Goal: Information Seeking & Learning: Check status

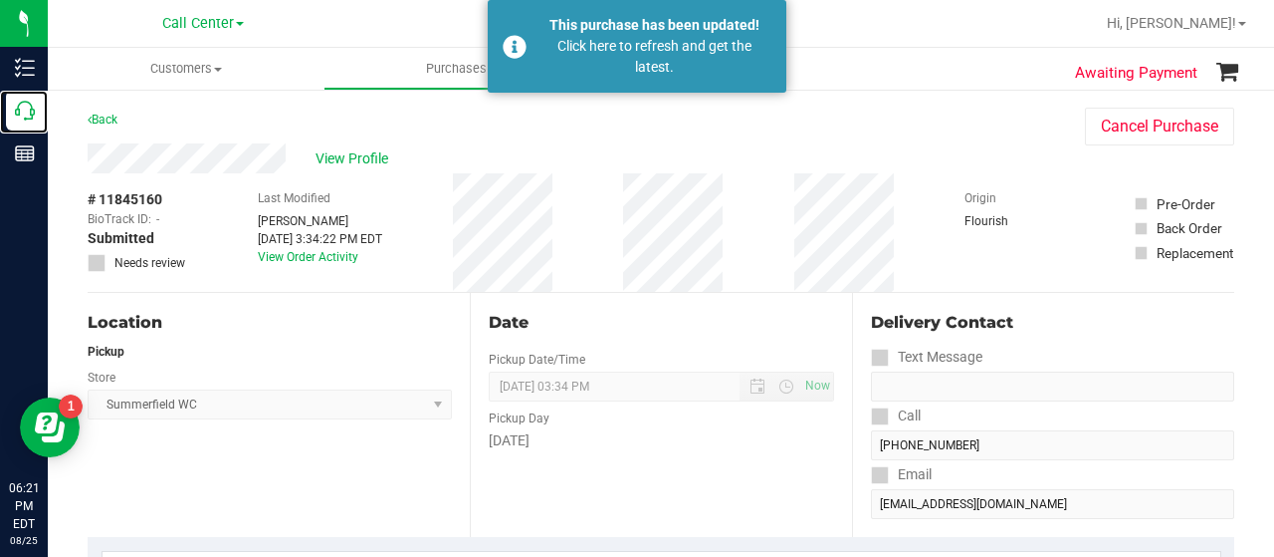
scroll to position [597, 0]
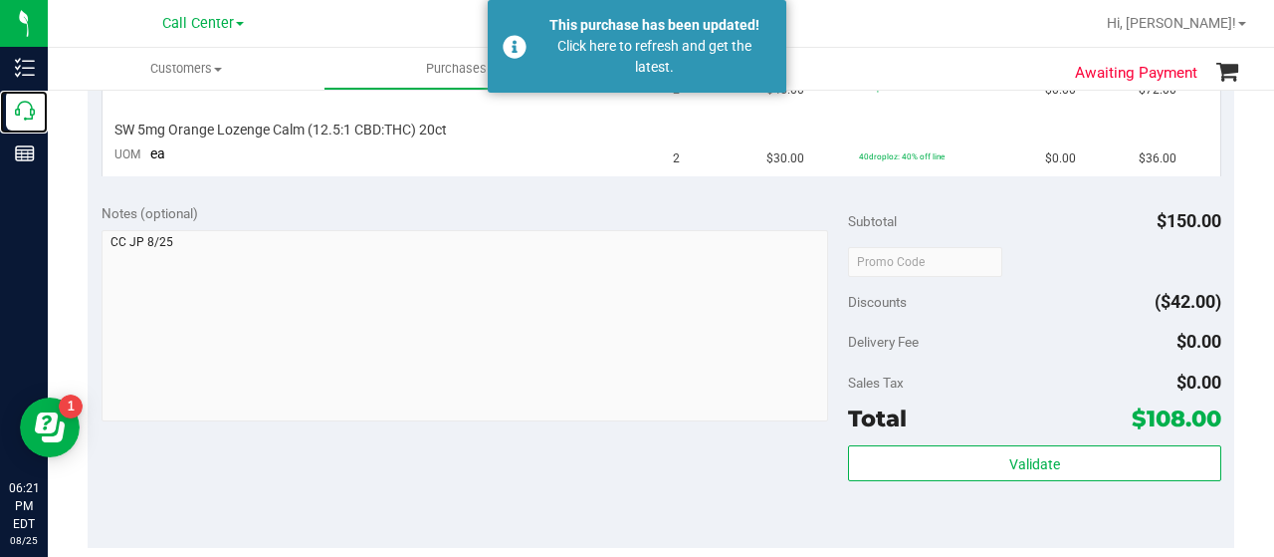
click at [20, 112] on icon at bounding box center [25, 111] width 20 height 20
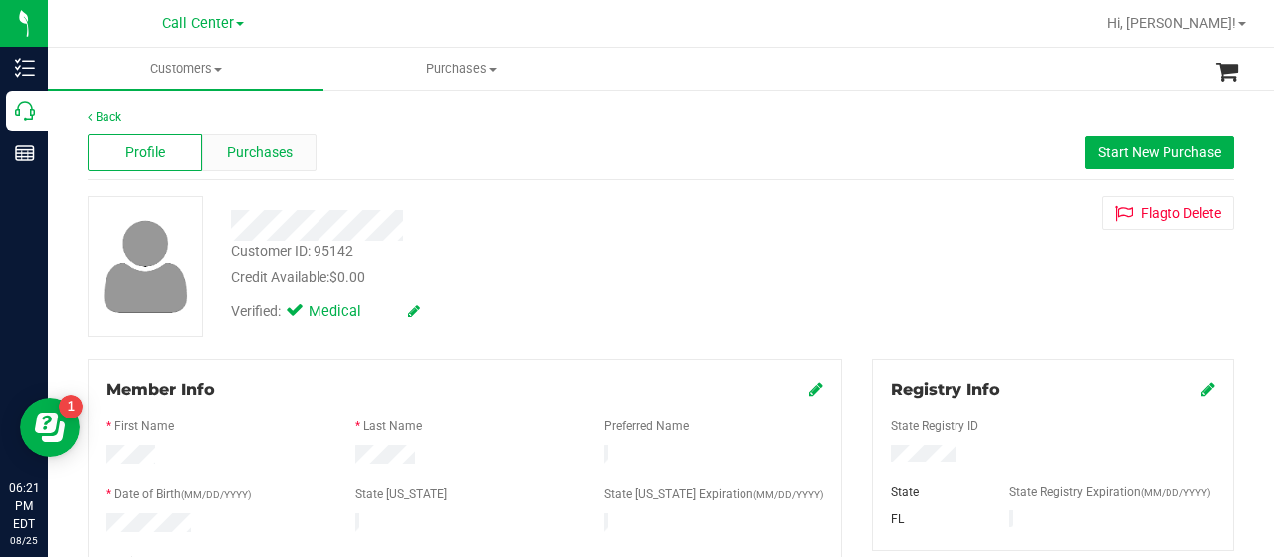
click at [257, 145] on span "Purchases" at bounding box center [260, 152] width 66 height 21
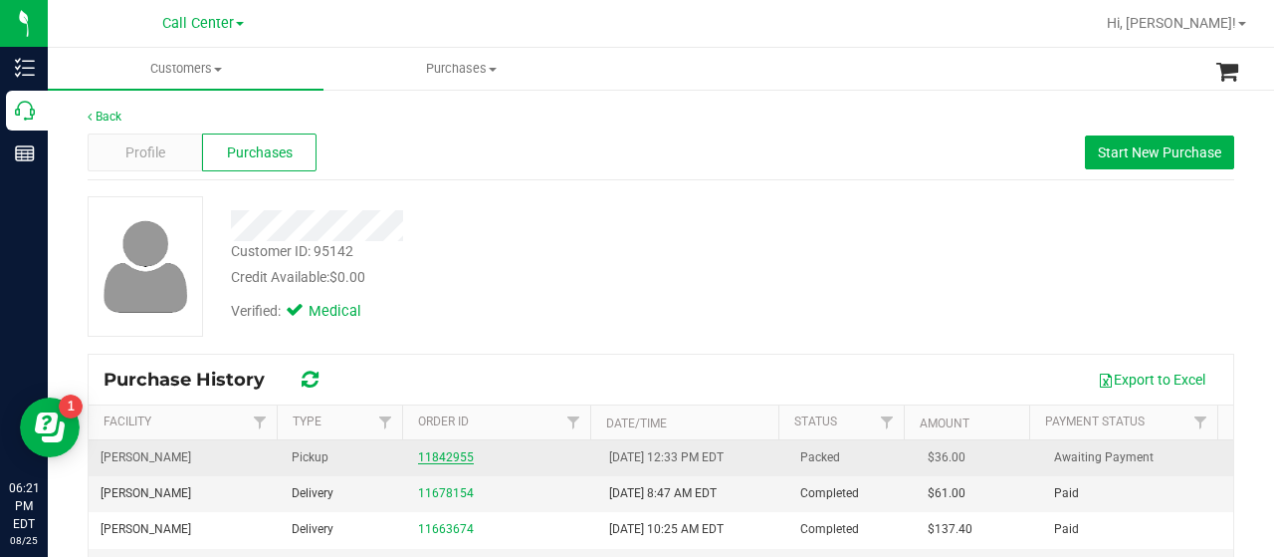
click at [444, 461] on link "11842955" at bounding box center [446, 457] width 56 height 14
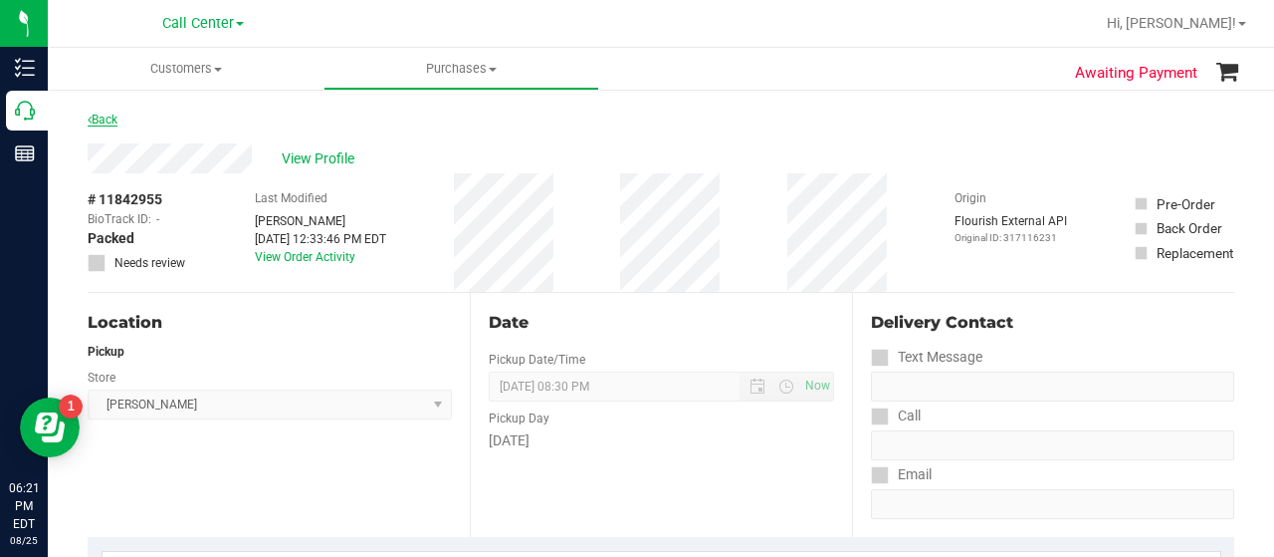
click at [100, 114] on link "Back" at bounding box center [103, 119] width 30 height 14
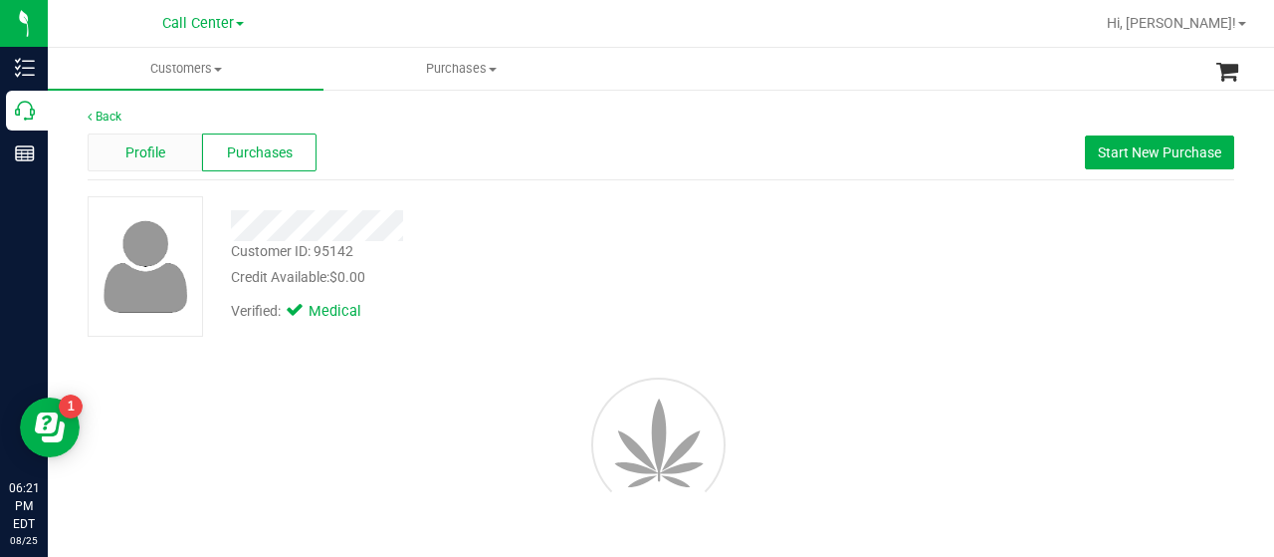
click at [149, 138] on div "Profile" at bounding box center [145, 152] width 114 height 38
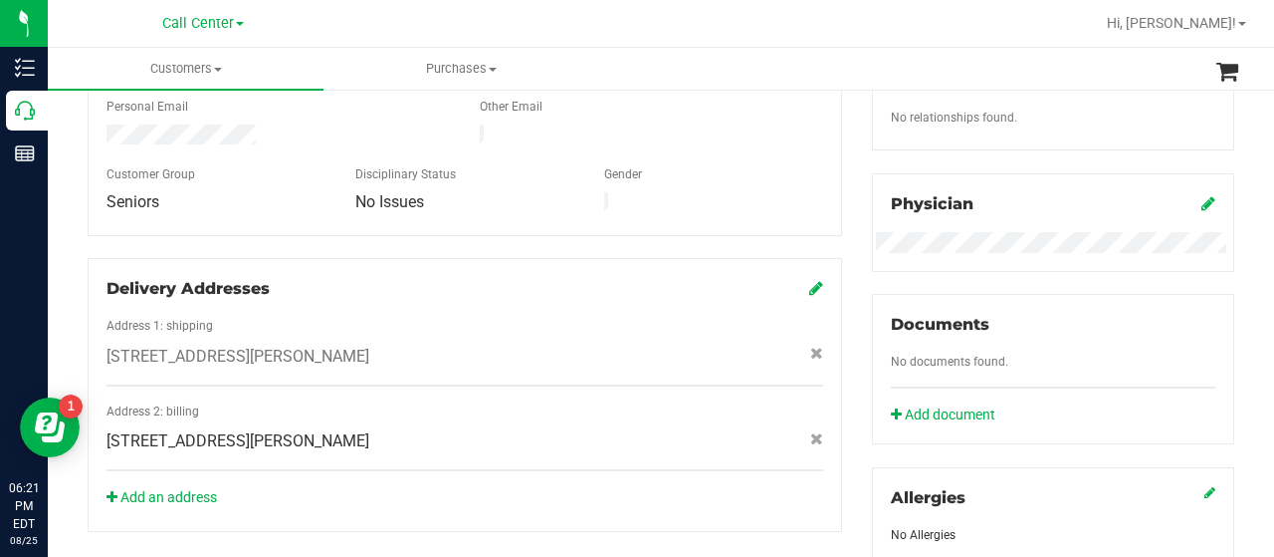
scroll to position [525, 0]
click at [354, 342] on div "[STREET_ADDRESS][PERSON_NAME]" at bounding box center [465, 354] width 747 height 24
copy span "[STREET_ADDRESS][PERSON_NAME]"
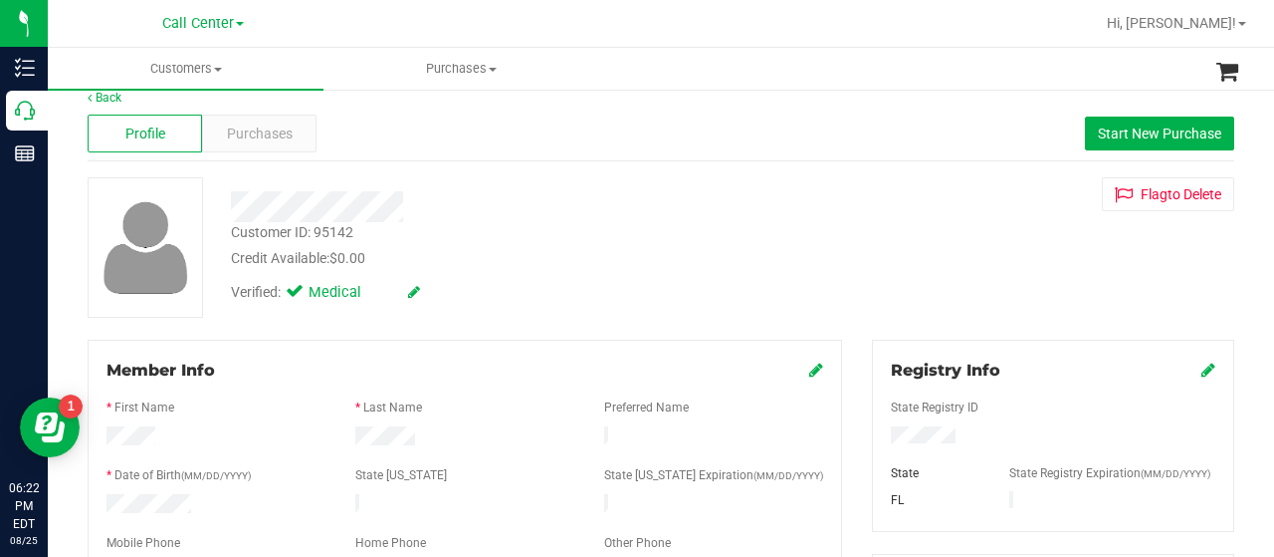
scroll to position [0, 0]
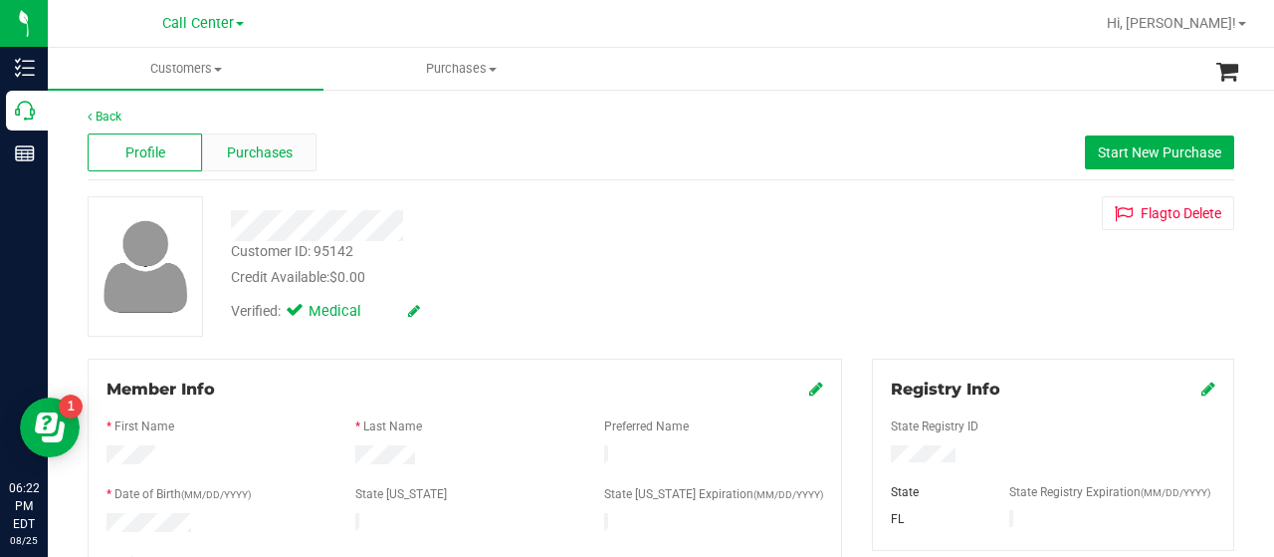
click at [244, 154] on span "Purchases" at bounding box center [260, 152] width 66 height 21
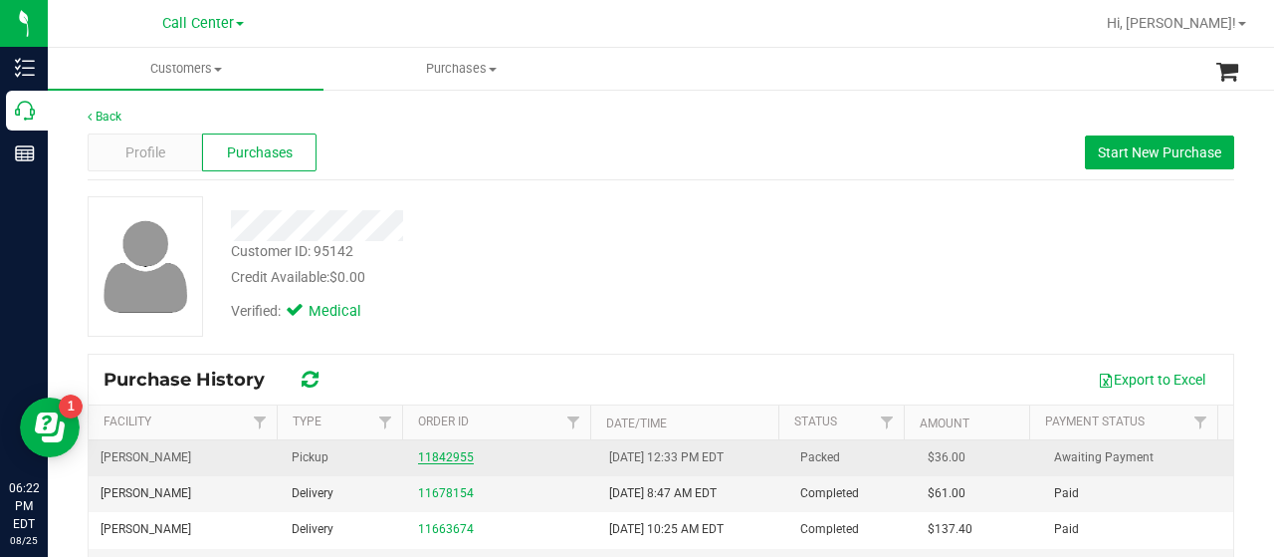
click at [452, 461] on link "11842955" at bounding box center [446, 457] width 56 height 14
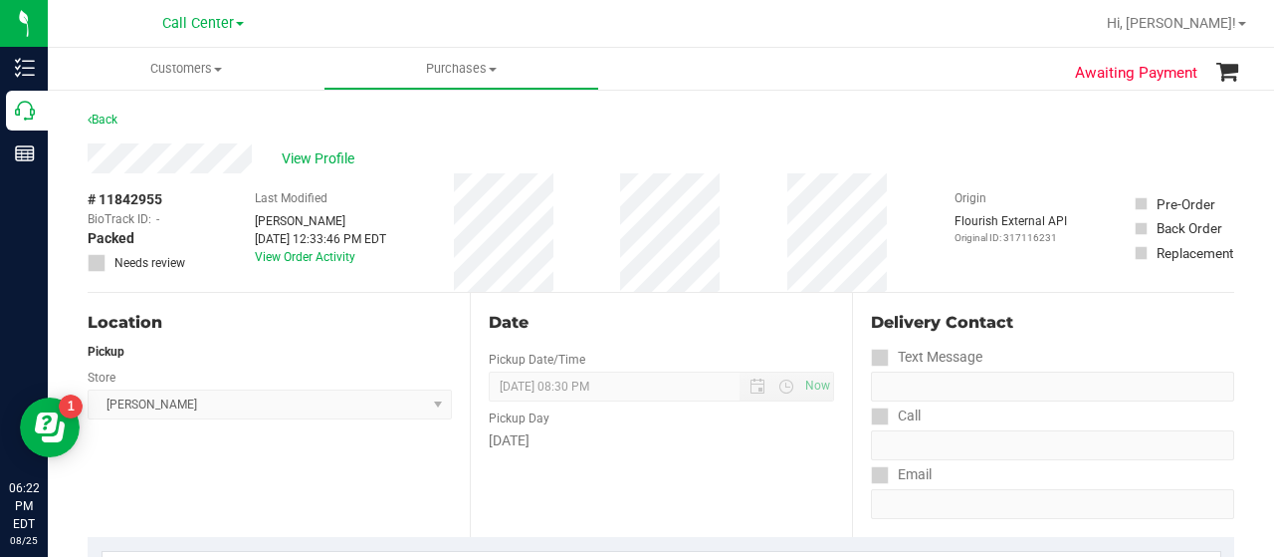
scroll to position [189, 0]
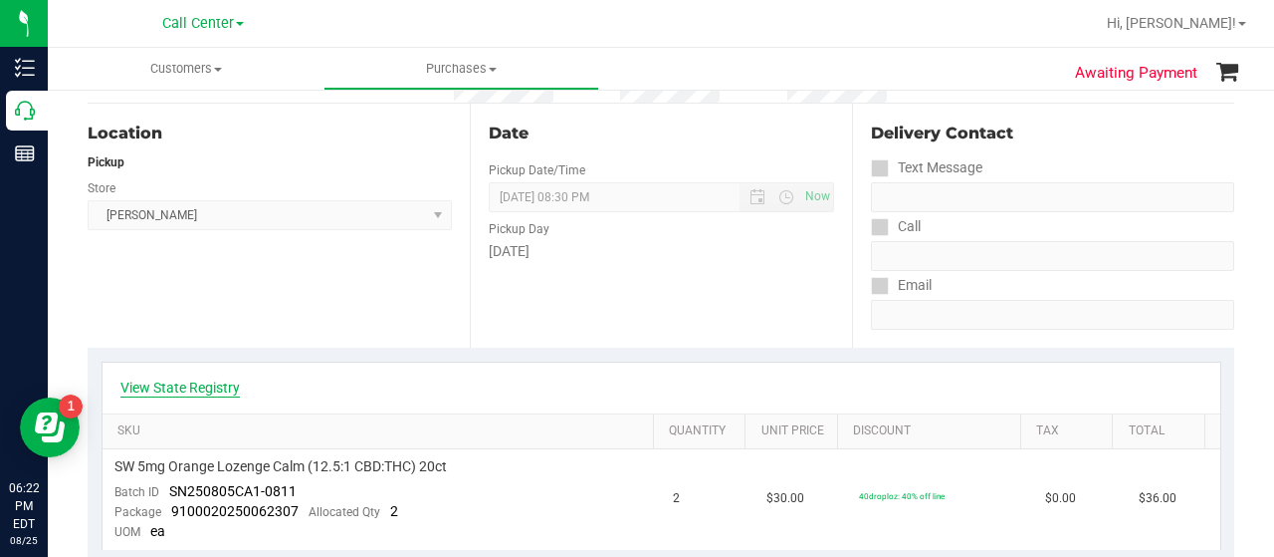
click at [197, 381] on link "View State Registry" at bounding box center [179, 387] width 119 height 20
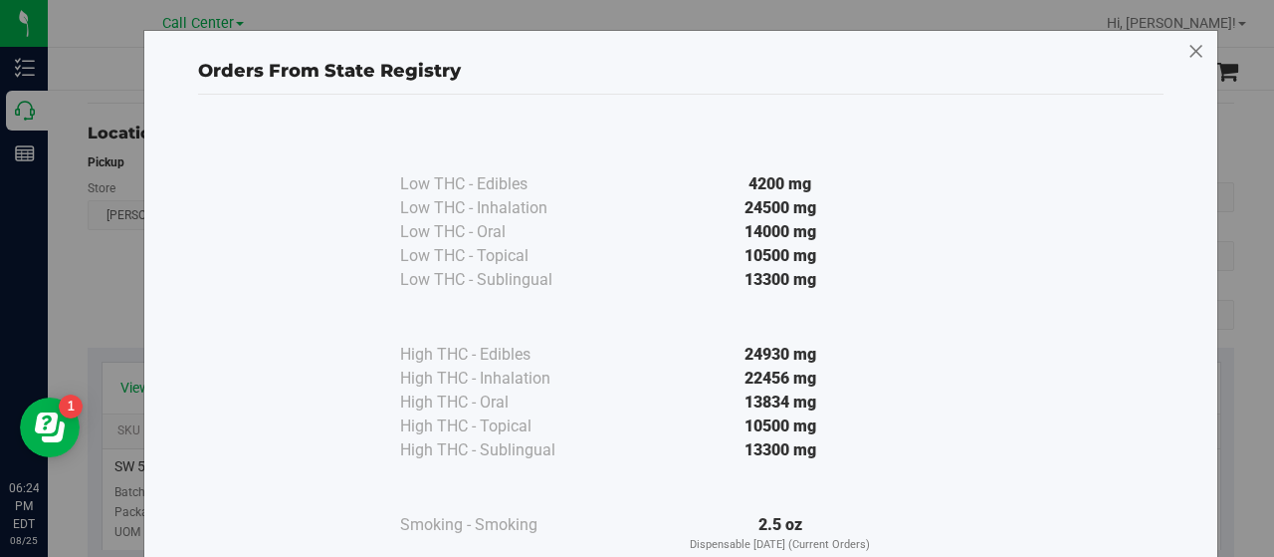
click at [1195, 48] on icon at bounding box center [1197, 52] width 18 height 32
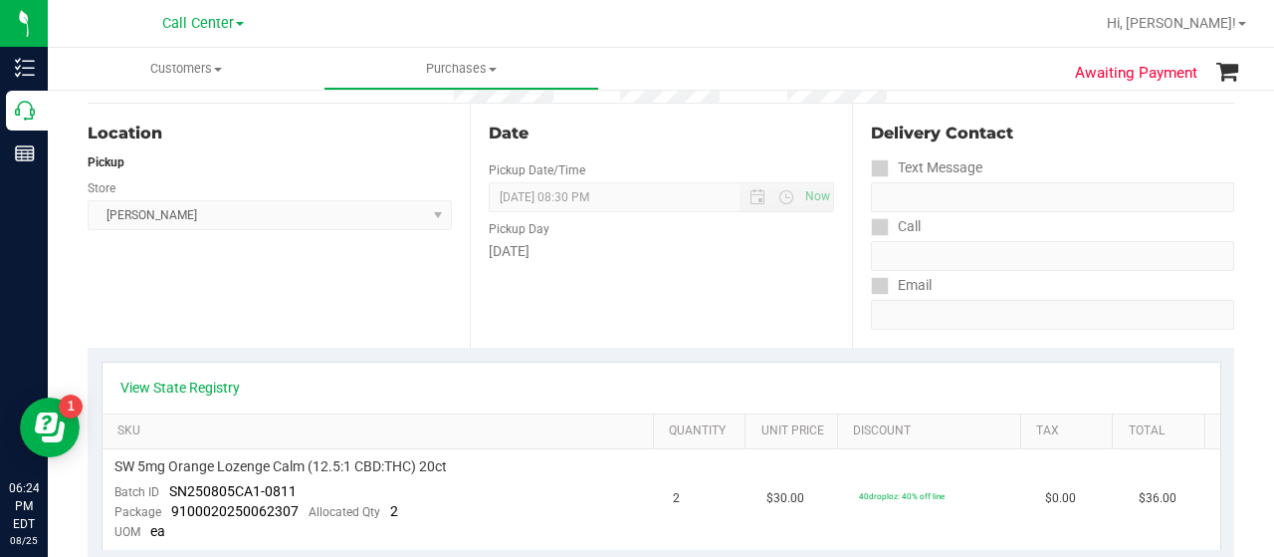
scroll to position [0, 0]
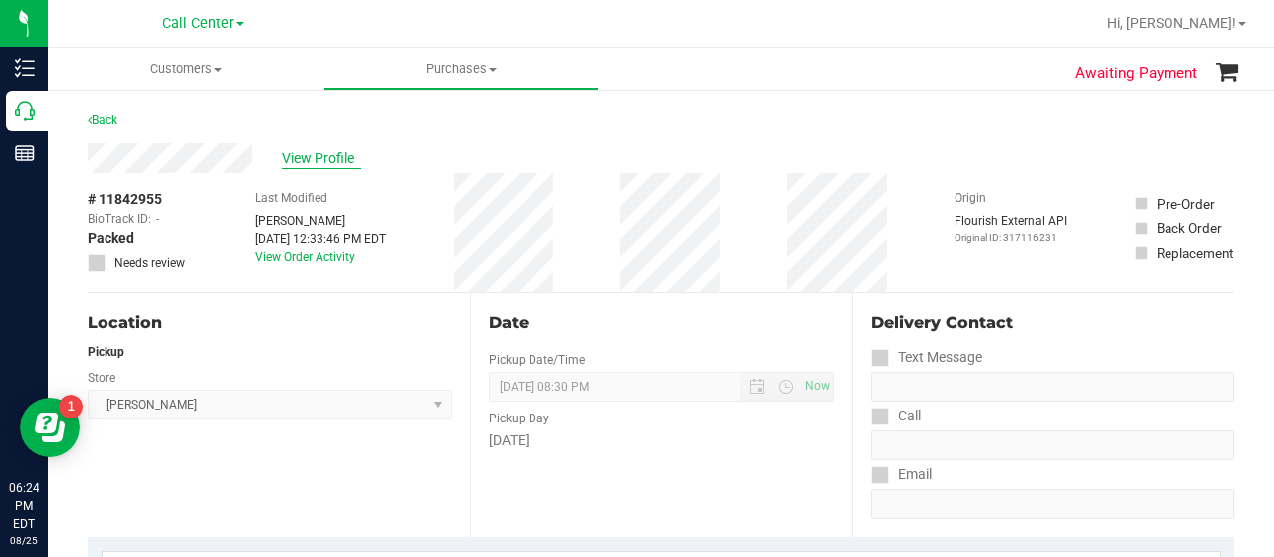
click at [307, 164] on span "View Profile" at bounding box center [322, 158] width 80 height 21
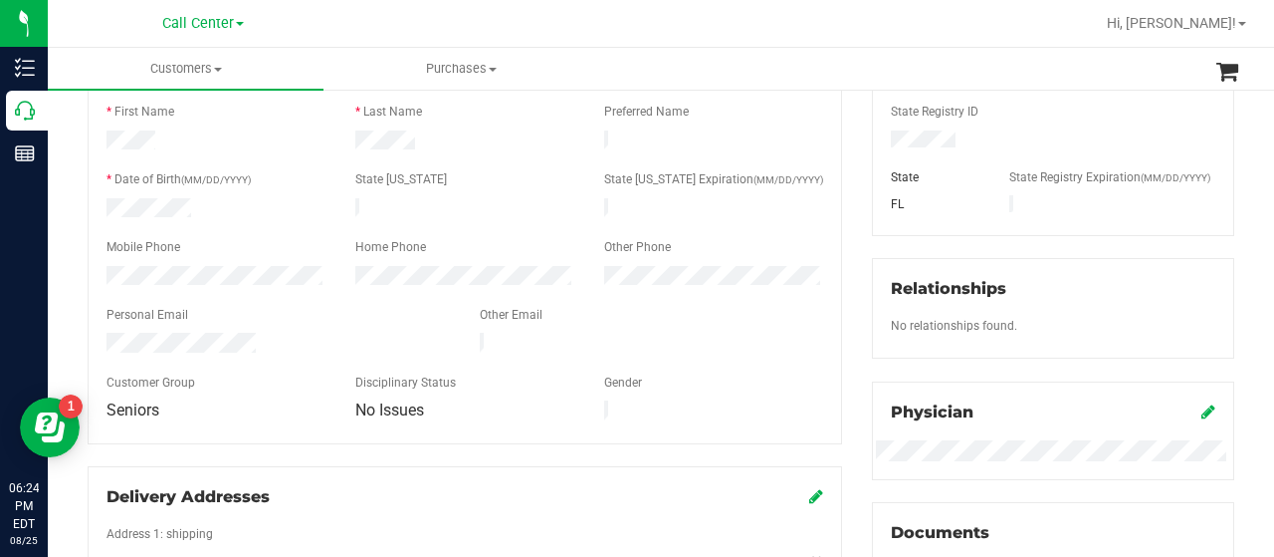
scroll to position [314, 0]
click at [98, 267] on div at bounding box center [216, 279] width 249 height 24
drag, startPoint x: 261, startPoint y: 332, endPoint x: 97, endPoint y: 329, distance: 164.3
click at [97, 334] on div at bounding box center [278, 346] width 373 height 24
drag, startPoint x: 195, startPoint y: 198, endPoint x: 97, endPoint y: 202, distance: 98.6
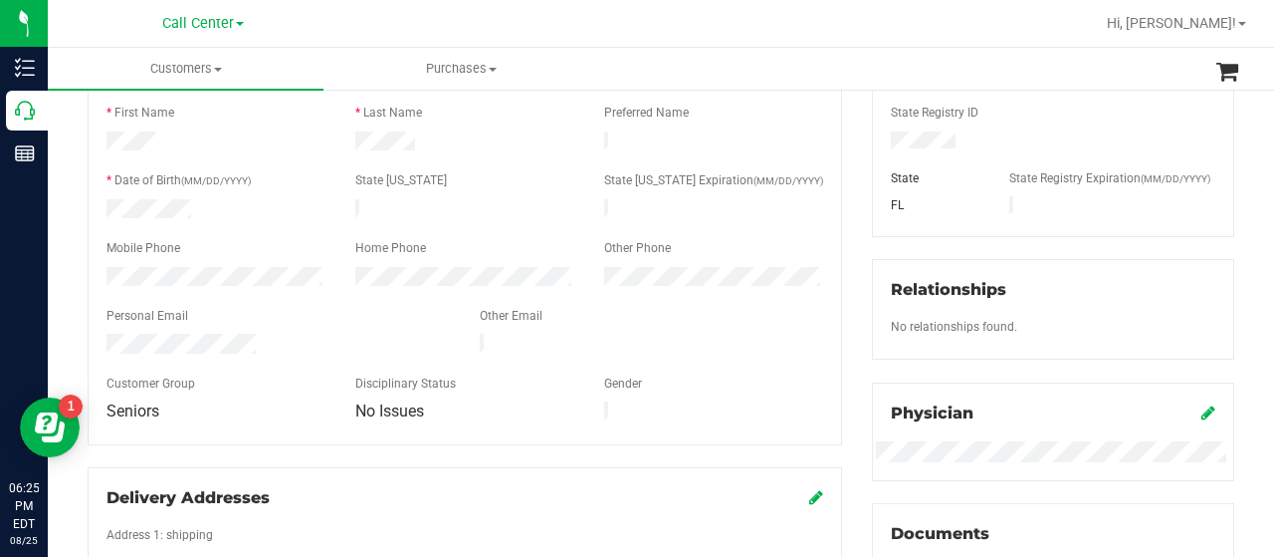
click at [97, 202] on div at bounding box center [216, 211] width 249 height 24
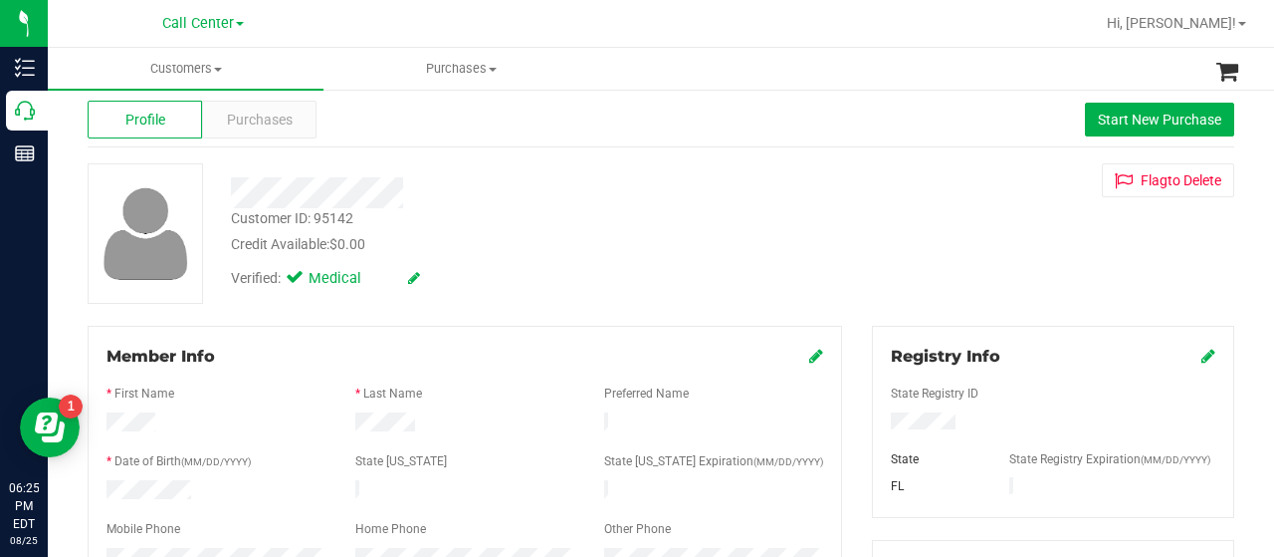
scroll to position [30, 0]
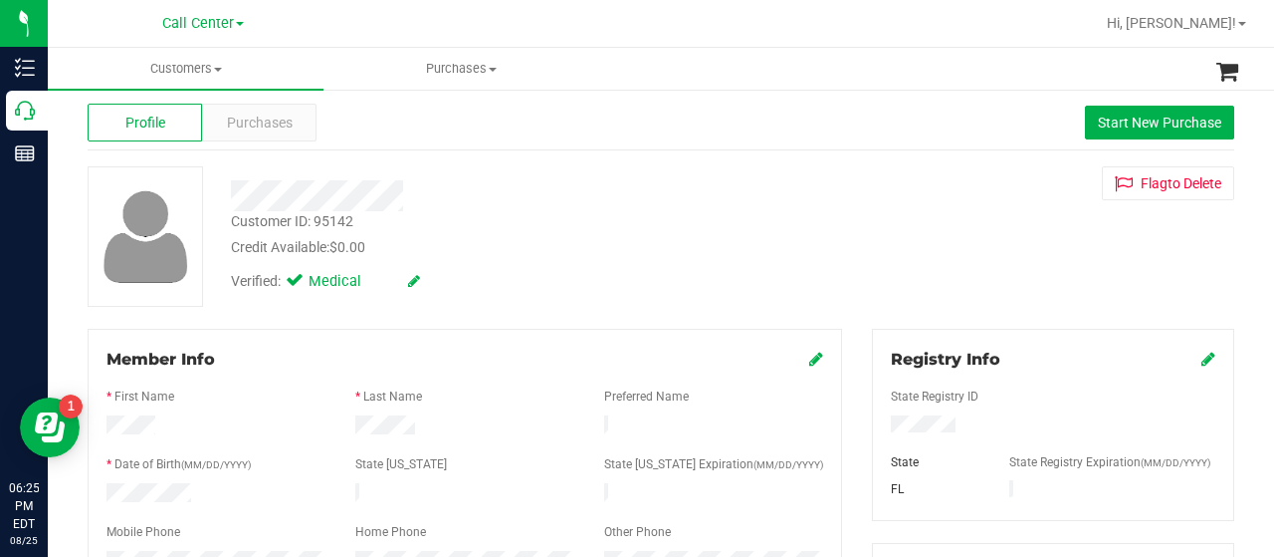
drag, startPoint x: 405, startPoint y: 195, endPoint x: 227, endPoint y: 200, distance: 178.3
click at [227, 200] on div at bounding box center [510, 195] width 588 height 31
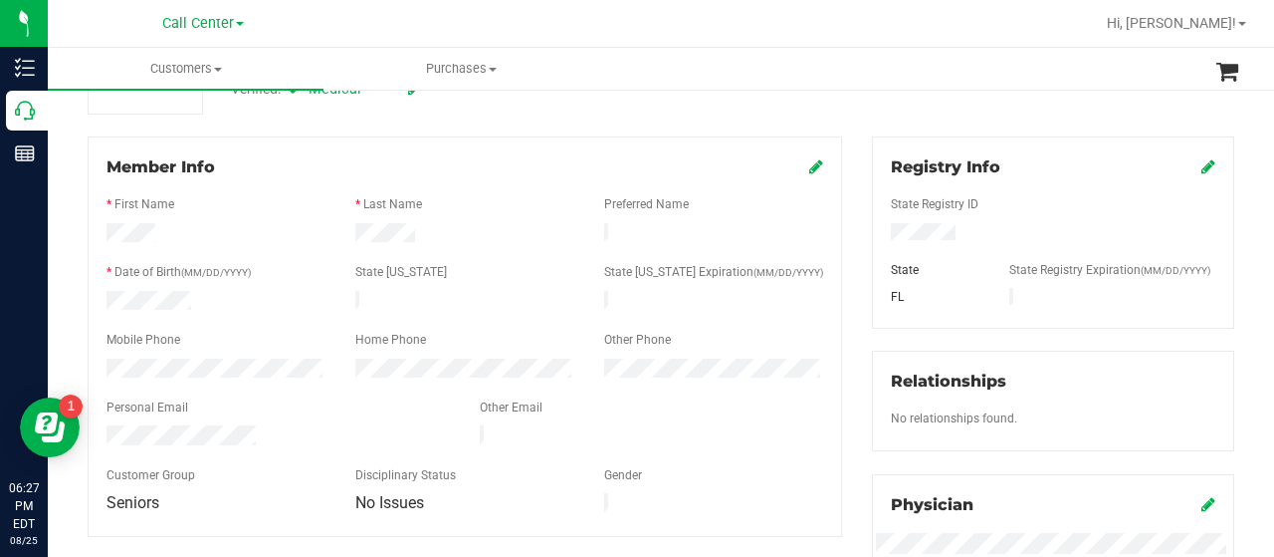
scroll to position [222, 0]
drag, startPoint x: 950, startPoint y: 227, endPoint x: 868, endPoint y: 232, distance: 81.8
click at [876, 232] on div at bounding box center [1053, 234] width 354 height 22
